Goal: Task Accomplishment & Management: Use online tool/utility

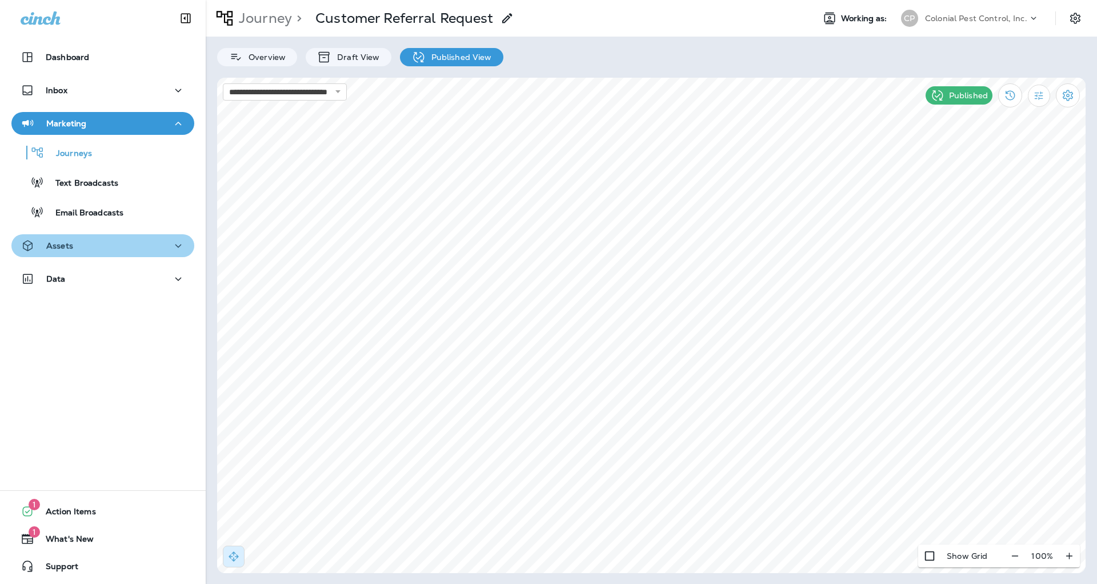
click at [162, 241] on div "Assets" at bounding box center [103, 246] width 165 height 14
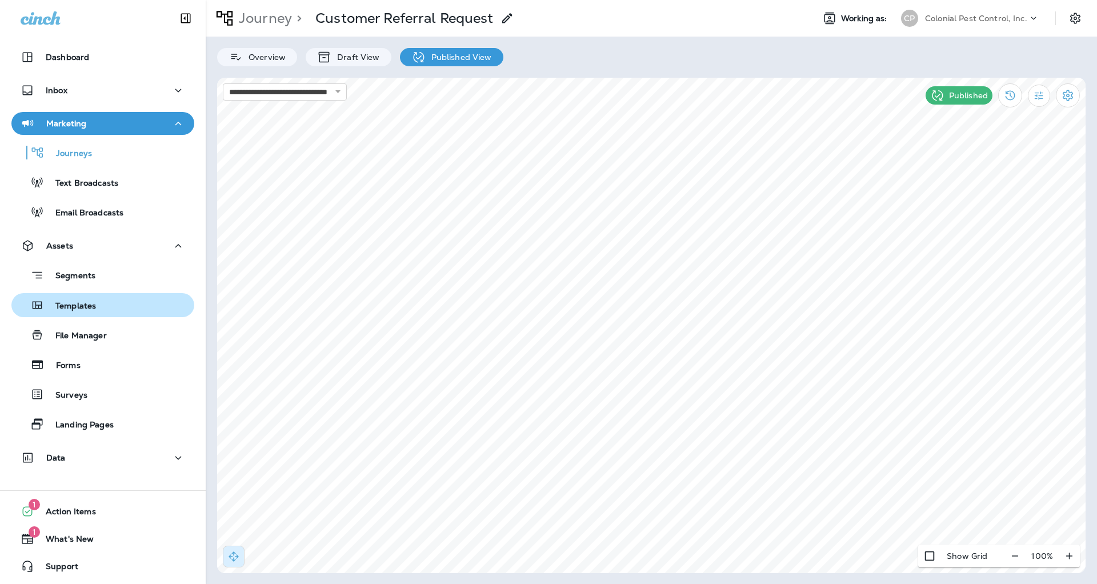
click at [77, 309] on p "Templates" at bounding box center [70, 306] width 52 height 11
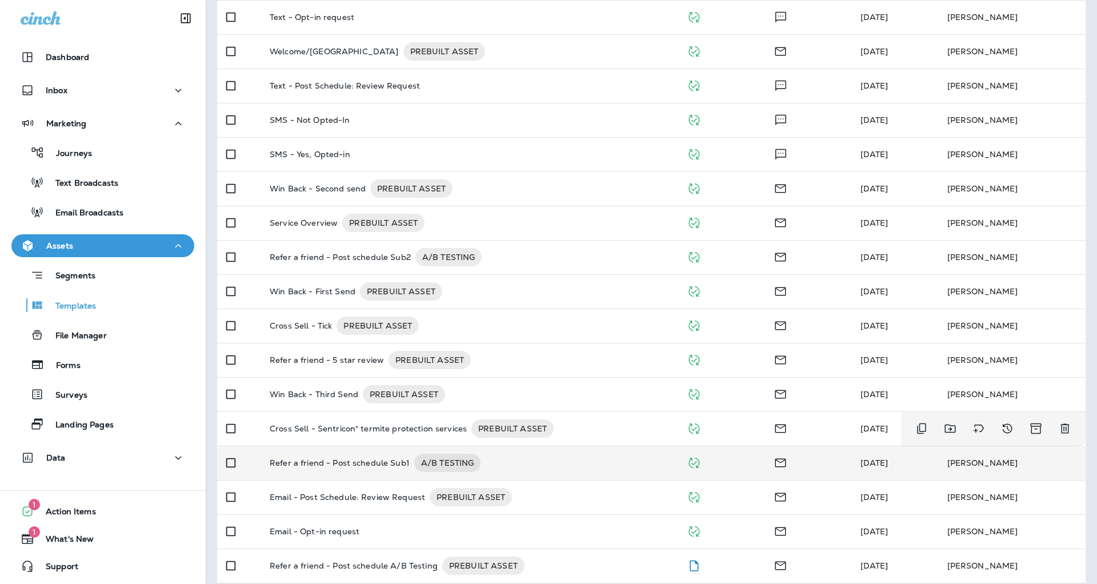
scroll to position [316, 0]
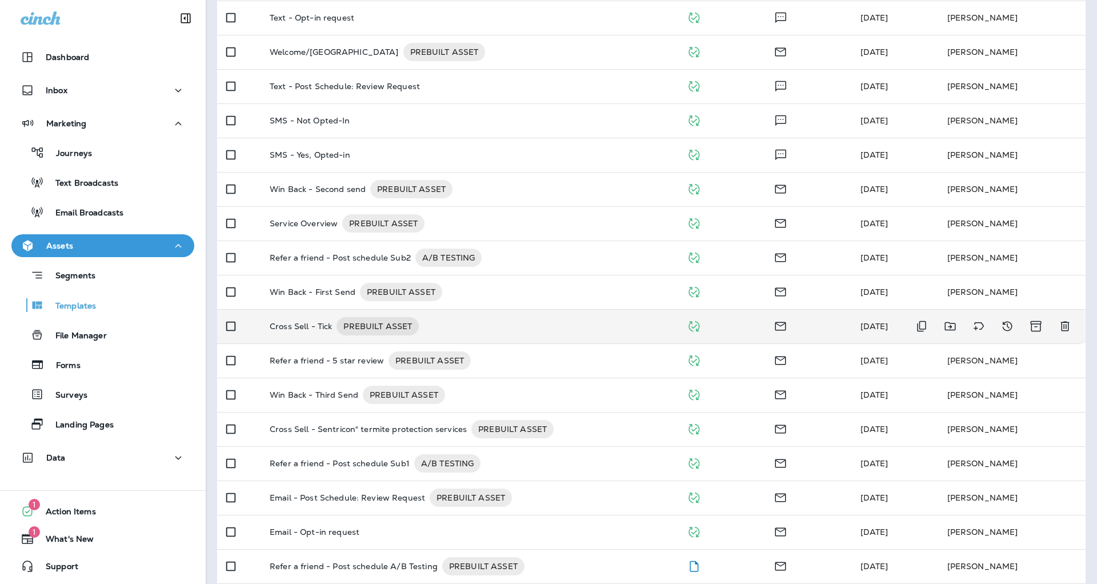
click at [281, 317] on p "Cross Sell - Tick" at bounding box center [301, 326] width 62 height 18
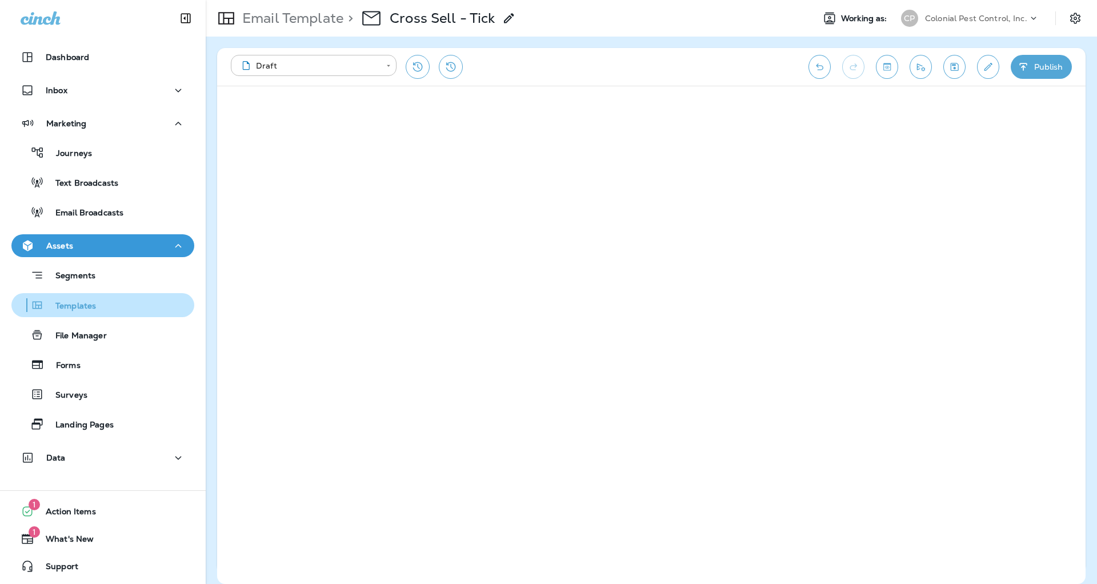
click at [76, 304] on p "Templates" at bounding box center [70, 306] width 52 height 11
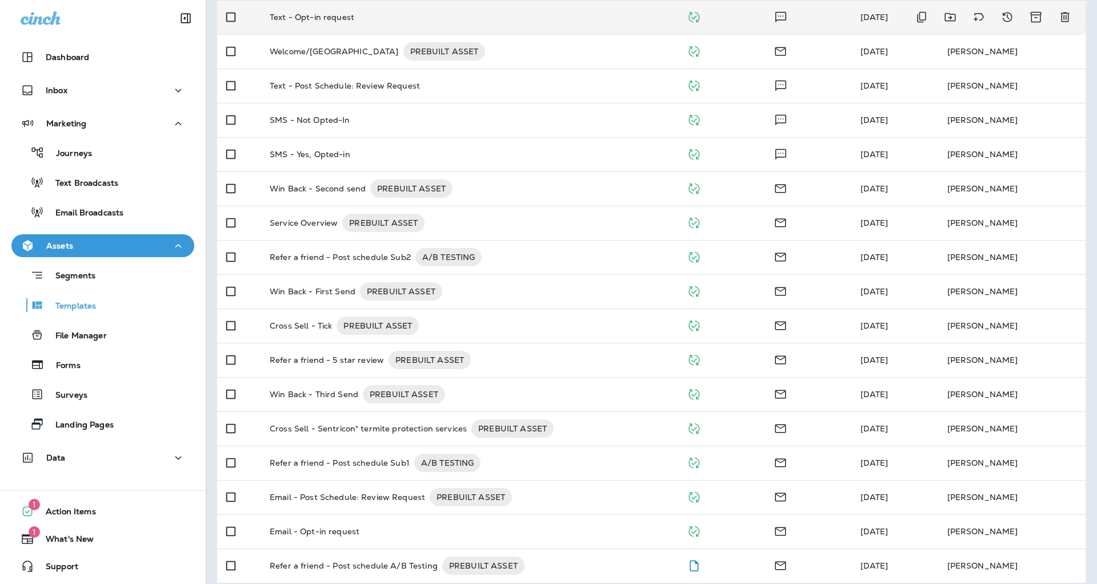
scroll to position [316, 0]
